Goal: Find specific page/section: Find specific page/section

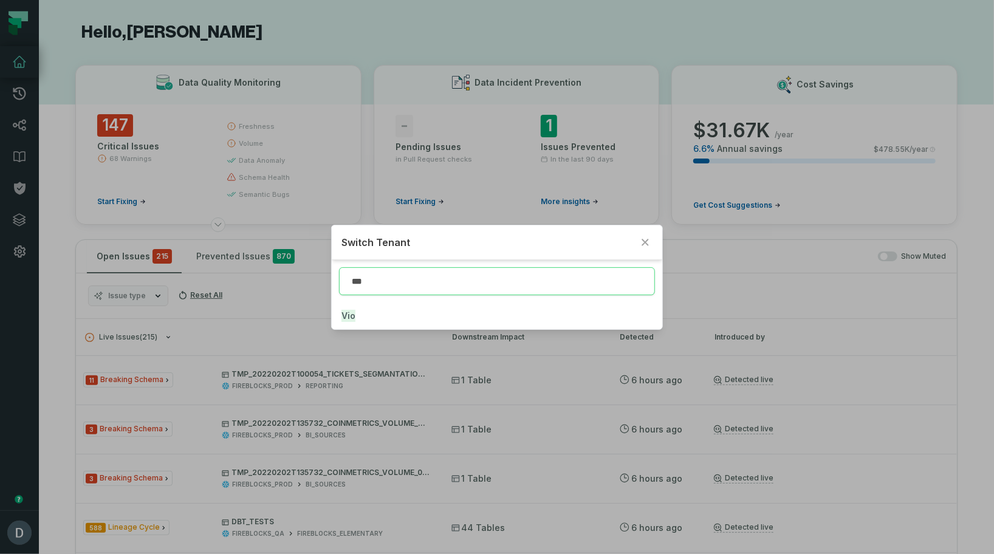
type input "***"
click button "Vio" at bounding box center [497, 316] width 330 height 27
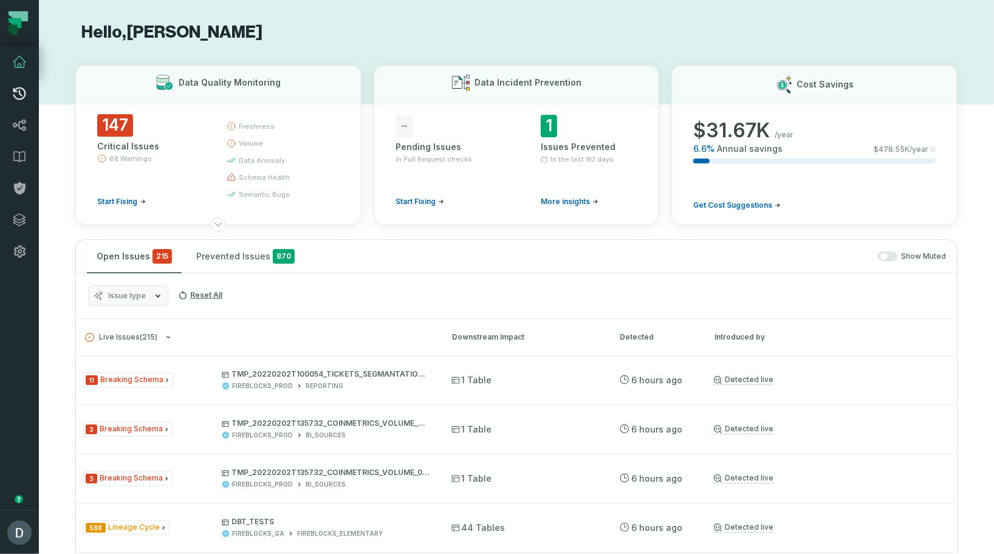
click at [14, 96] on icon at bounding box center [19, 94] width 13 height 13
